Goal: Task Accomplishment & Management: Manage account settings

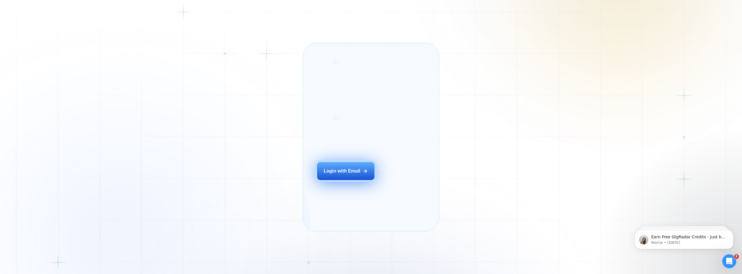
click at [357, 174] on div "Login with Email" at bounding box center [342, 171] width 37 height 6
